Goal: Task Accomplishment & Management: Manage account settings

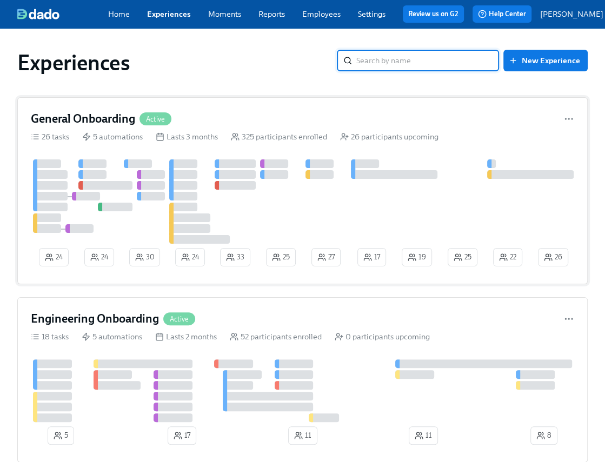
click at [433, 214] on div at bounding box center [303, 201] width 545 height 84
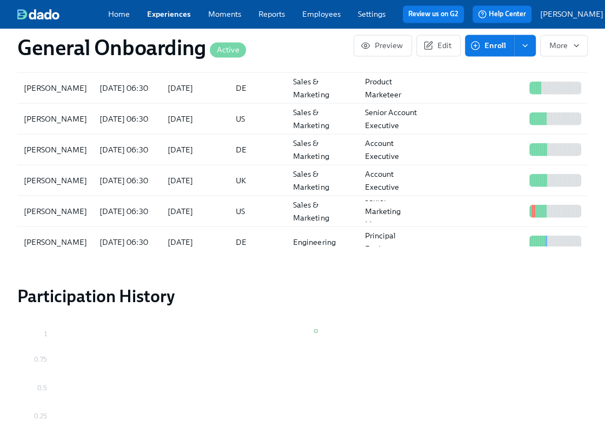
scroll to position [1464, 0]
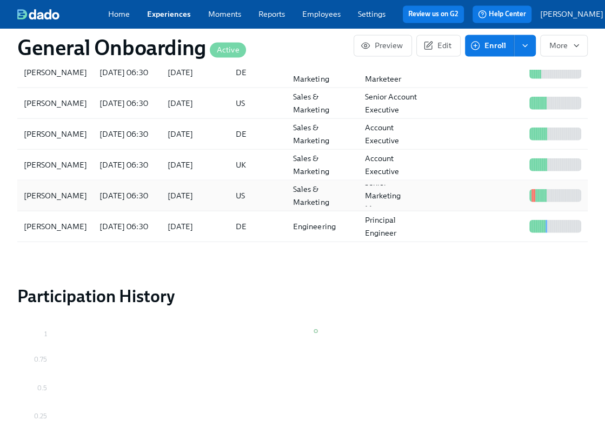
click at [441, 196] on div at bounding box center [476, 195] width 97 height 22
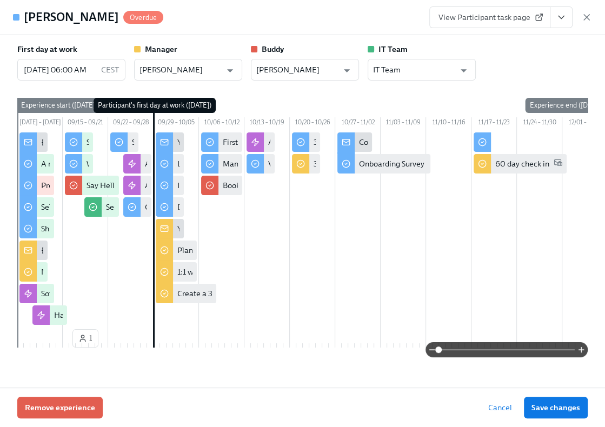
click at [481, 348] on span at bounding box center [506, 349] width 136 height 15
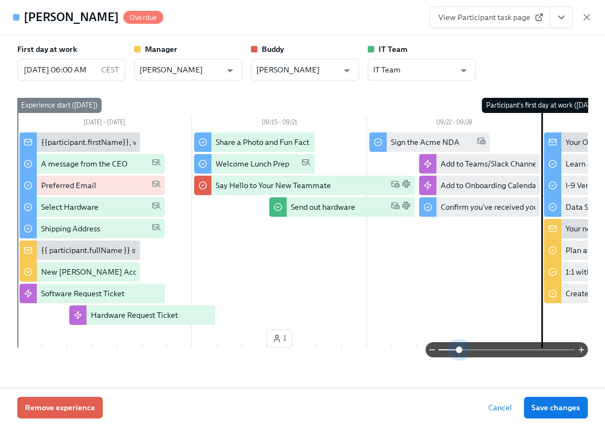
click at [460, 350] on span at bounding box center [506, 349] width 136 height 15
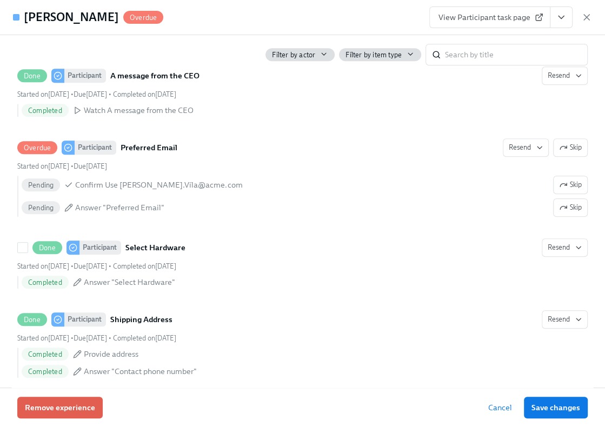
scroll to position [438, 0]
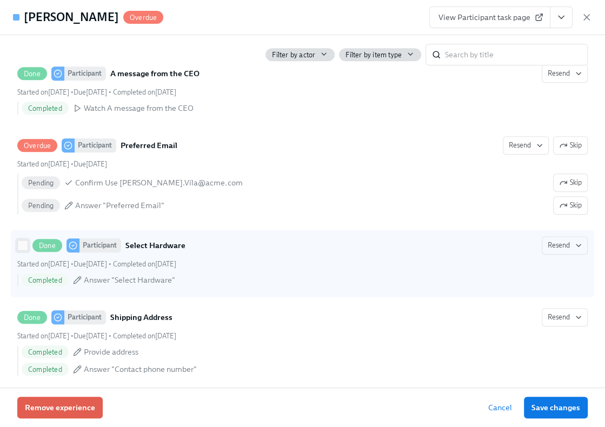
click at [22, 248] on input "Done Participant Select Hardware Resend Started on September 8th • Due Septembe…" at bounding box center [23, 246] width 10 height 10
checkbox input "true"
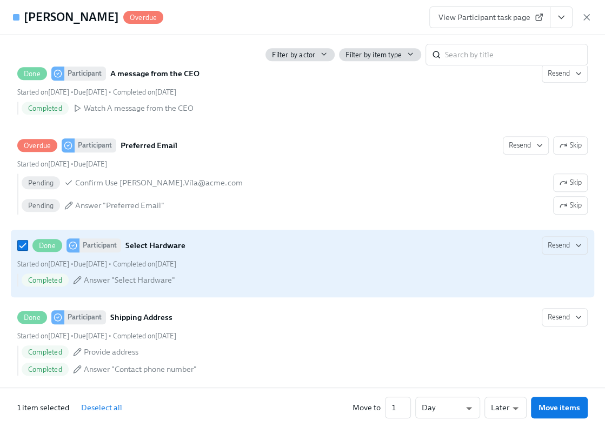
scroll to position [493, 0]
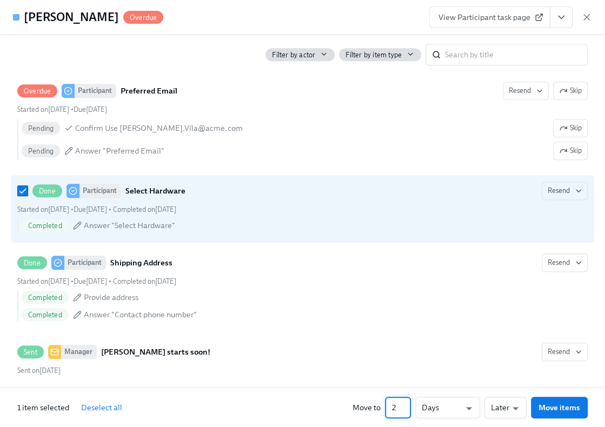
click at [406, 407] on input "2" at bounding box center [398, 408] width 26 height 22
click at [406, 407] on input "3" at bounding box center [398, 408] width 26 height 22
type input "4"
click at [406, 407] on input "4" at bounding box center [398, 408] width 26 height 22
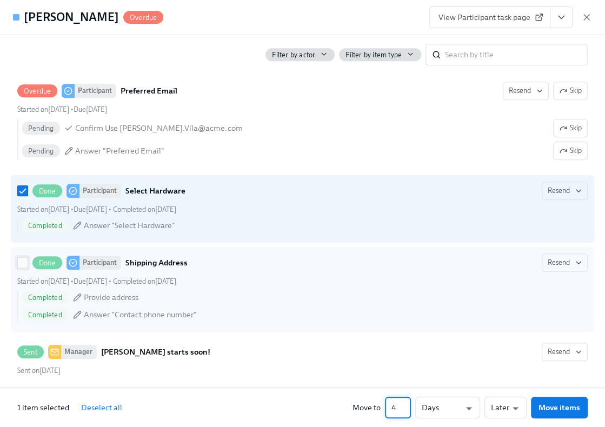
click at [23, 262] on input "Done Participant Shipping Address Resend Started on September 8th • Due Septemb…" at bounding box center [23, 263] width 10 height 10
checkbox input "true"
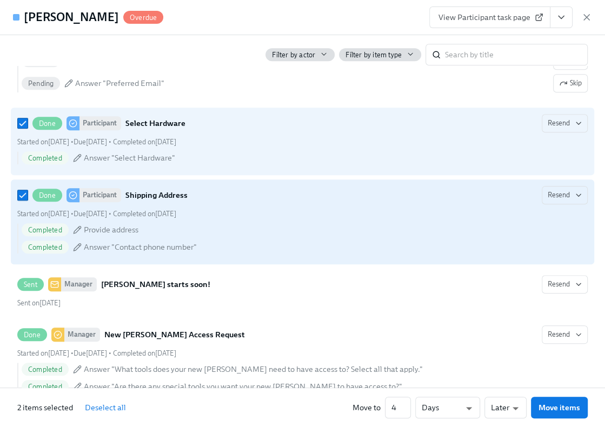
scroll to position [561, 0]
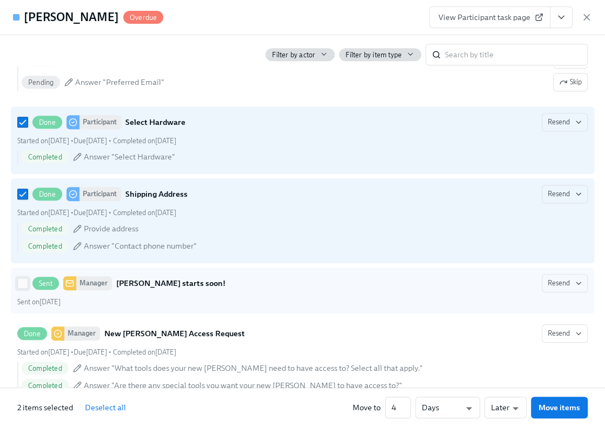
click at [19, 283] on input "Sent Manager Curtis Vila starts soon! Resend Sent on September 8th" at bounding box center [23, 283] width 10 height 10
checkbox input "true"
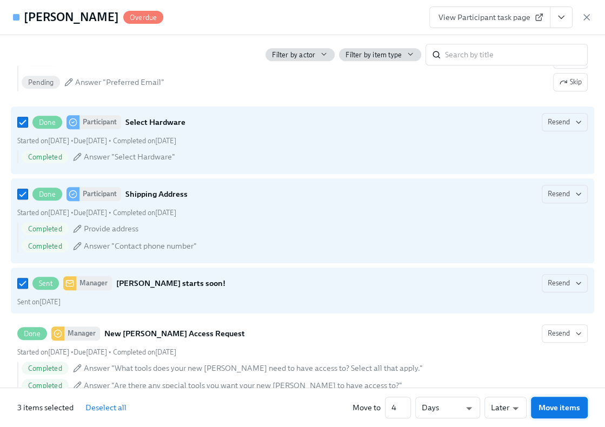
click at [557, 413] on button "Move items" at bounding box center [559, 408] width 57 height 22
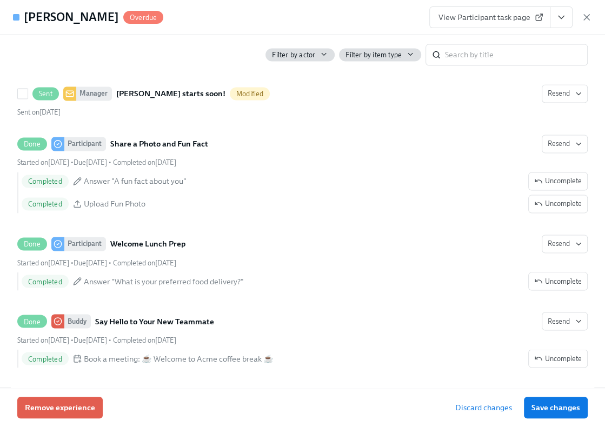
scroll to position [980, 0]
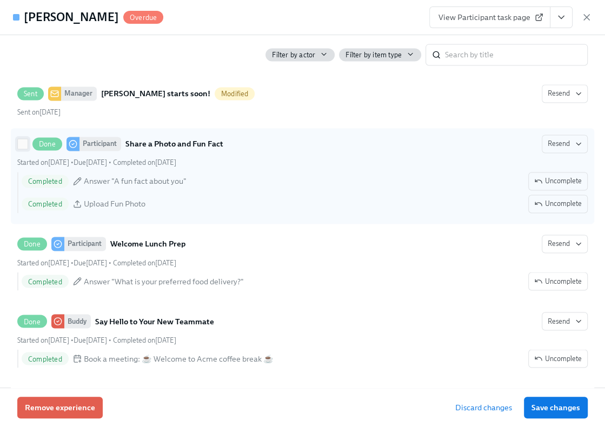
click at [22, 145] on input "Done Participant Share a Photo and Fun Fact Resend Started on September 15th • …" at bounding box center [23, 144] width 10 height 10
checkbox input "true"
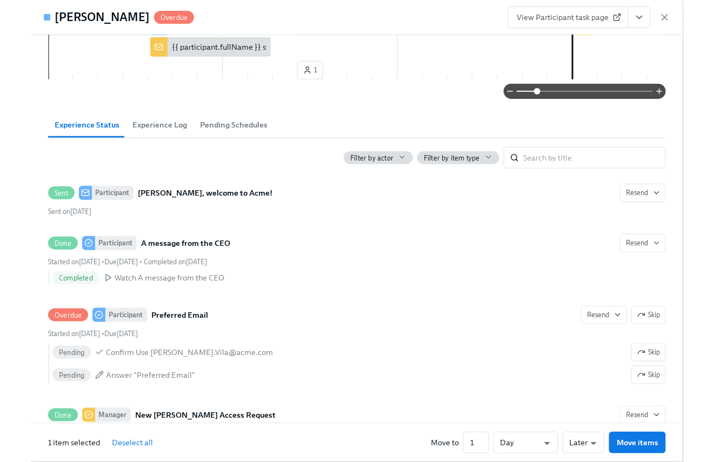
scroll to position [269, 0]
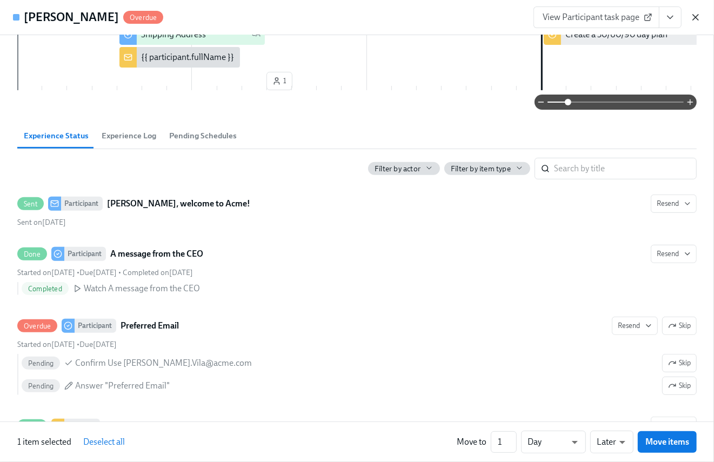
click at [604, 16] on icon "button" at bounding box center [695, 17] width 11 height 11
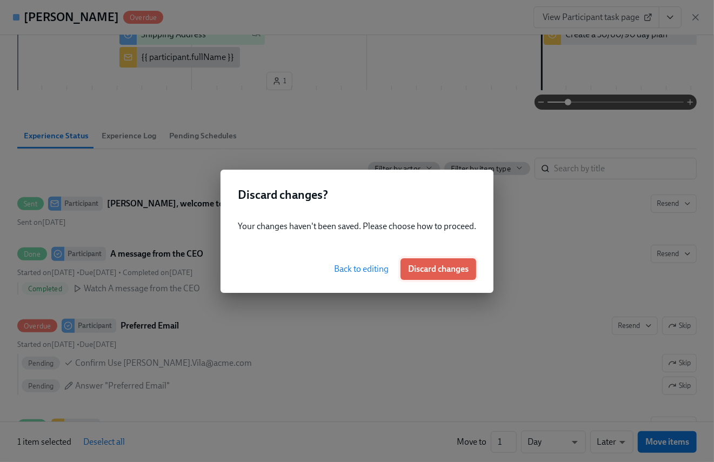
click at [435, 262] on button "Discard changes" at bounding box center [439, 269] width 76 height 22
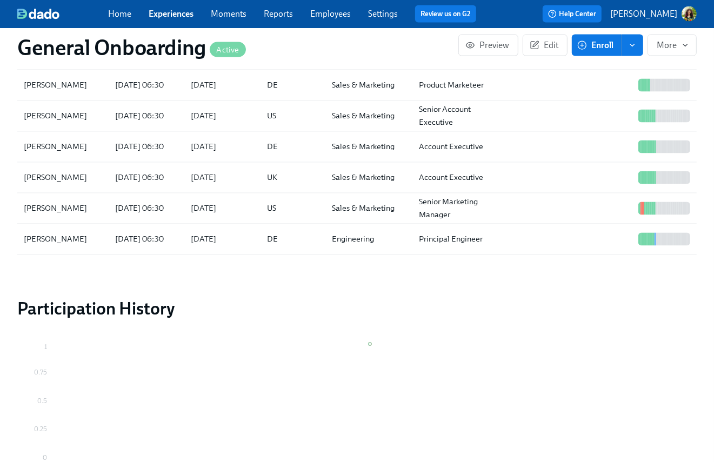
click at [604, 12] on p "[PERSON_NAME]" at bounding box center [643, 14] width 67 height 12
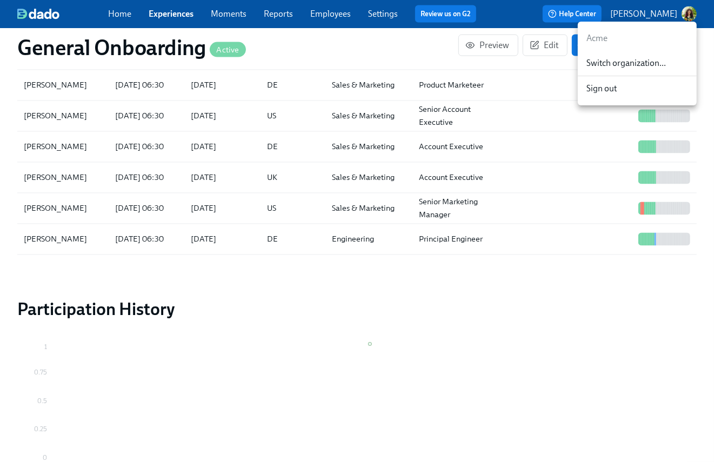
click at [604, 65] on span "Switch organization..." at bounding box center [638, 63] width 102 height 12
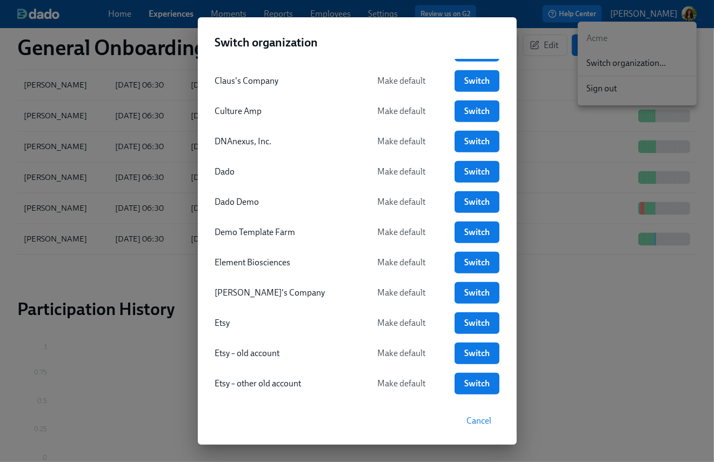
scroll to position [455, 0]
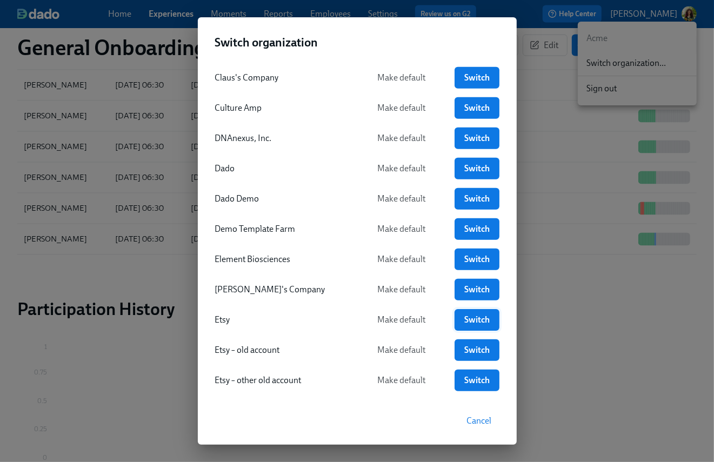
click at [474, 318] on span "Switch" at bounding box center [476, 320] width 29 height 11
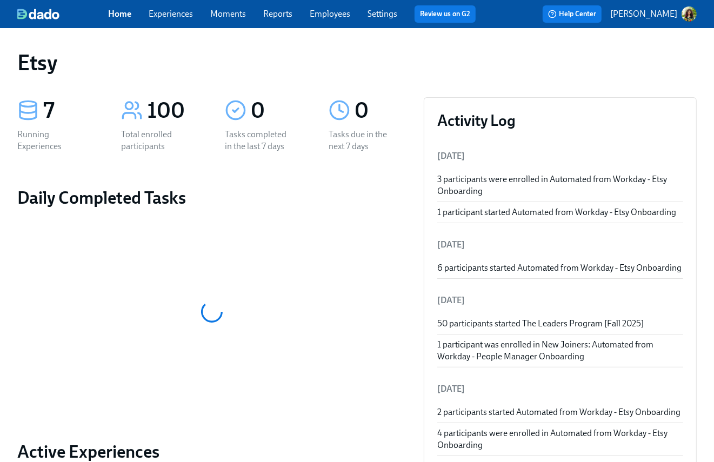
click at [177, 10] on link "Experiences" at bounding box center [171, 14] width 44 height 10
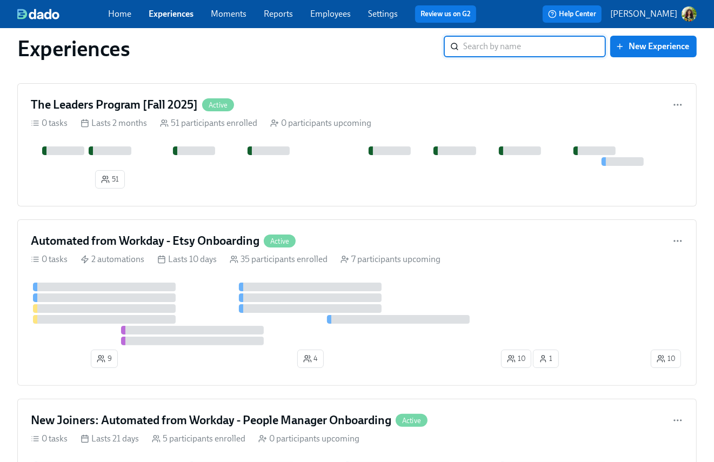
scroll to position [12, 0]
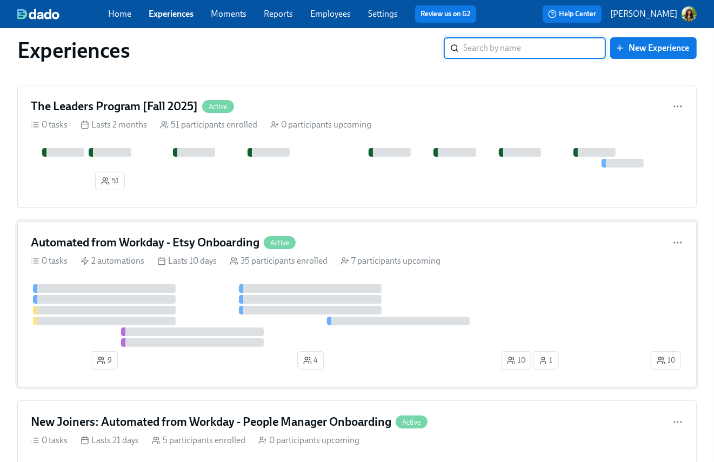
click at [520, 273] on div "Automated from Workday - Etsy Onboarding Active 0 tasks 2 automations Lasts 10 …" at bounding box center [357, 304] width 680 height 167
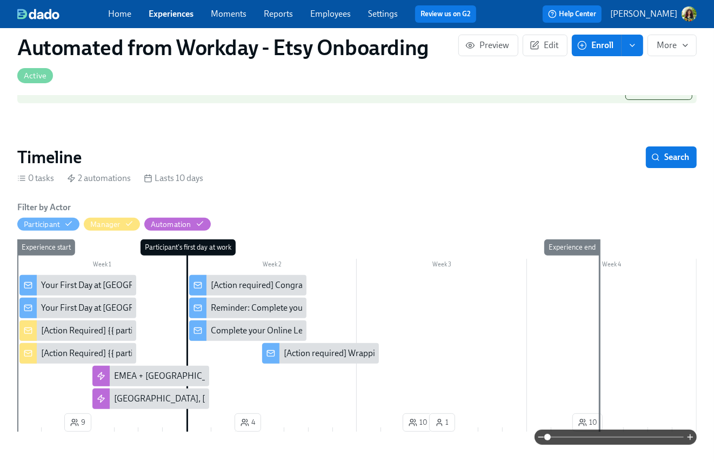
scroll to position [161, 0]
